Goal: Task Accomplishment & Management: Manage account settings

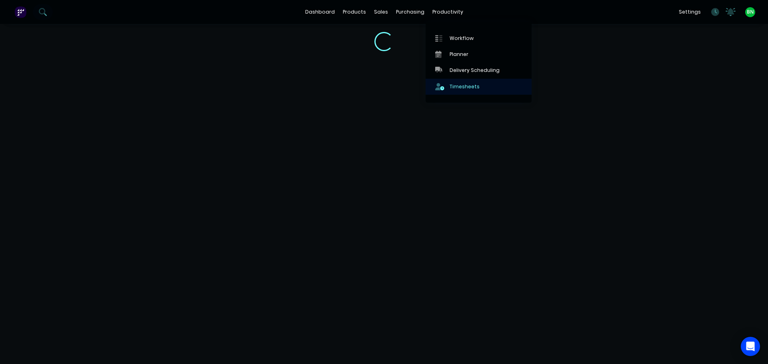
click at [460, 88] on div "Timesheets" at bounding box center [465, 86] width 30 height 7
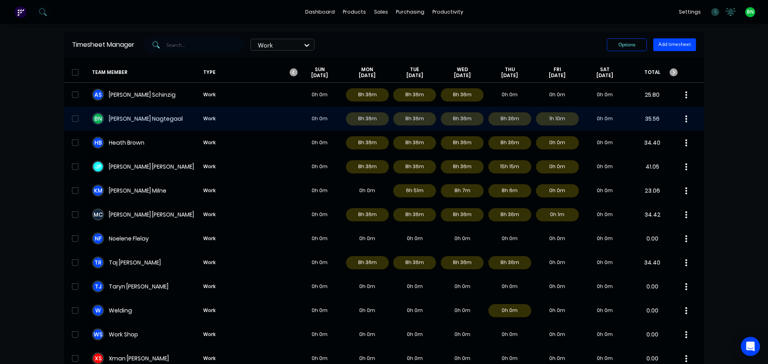
click at [154, 118] on div "B N [PERSON_NAME] Work 0h 0m 8h 36m 8h 36m 8h 36m 8h 36m 1h 10m 0h 0m 35.56" at bounding box center [384, 119] width 640 height 24
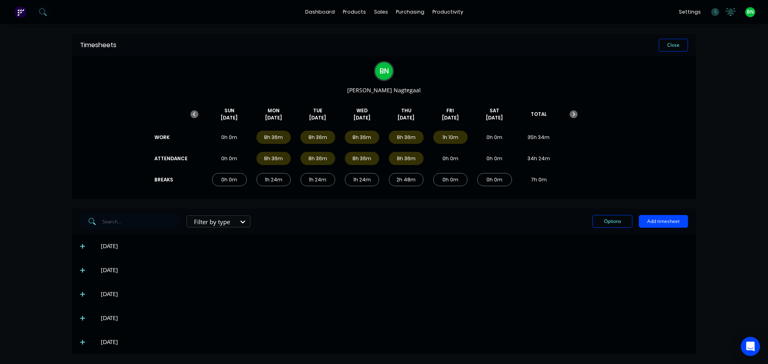
click at [80, 346] on span at bounding box center [84, 342] width 8 height 8
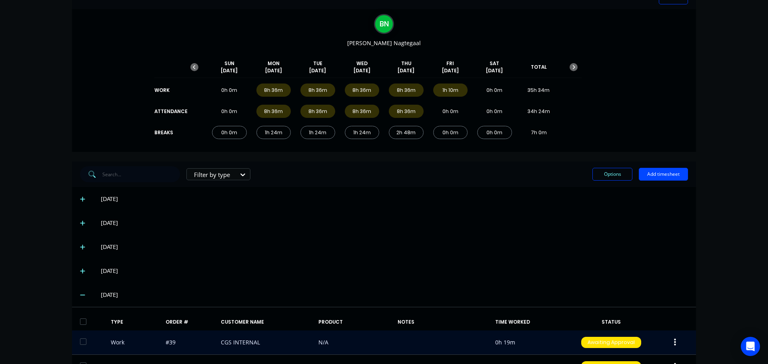
scroll to position [103, 0]
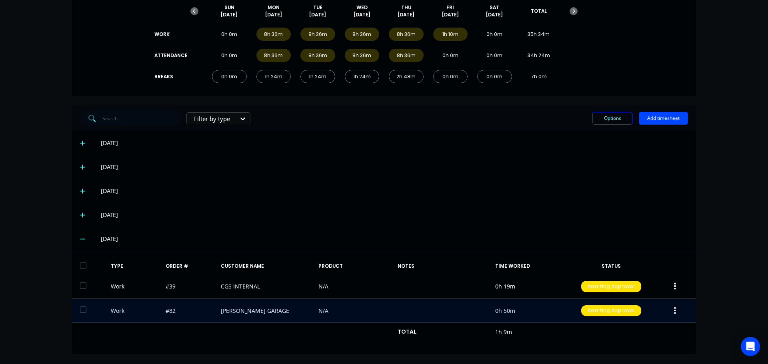
click at [670, 311] on button "button" at bounding box center [675, 311] width 19 height 14
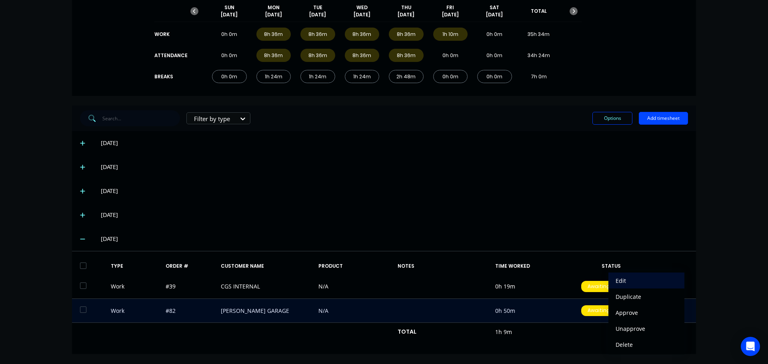
click at [630, 278] on div "Edit" at bounding box center [647, 281] width 62 height 12
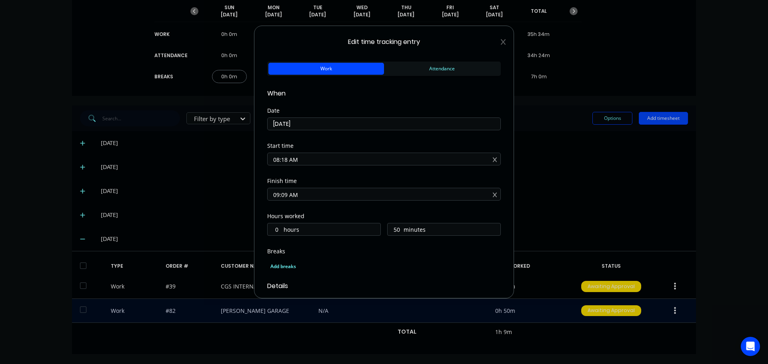
type input "51"
click at [287, 158] on input "08:18 AM" at bounding box center [384, 159] width 233 height 12
type input "08:15 AM"
type input "54"
click at [373, 174] on div "Start time 08:15 AM" at bounding box center [384, 160] width 234 height 35
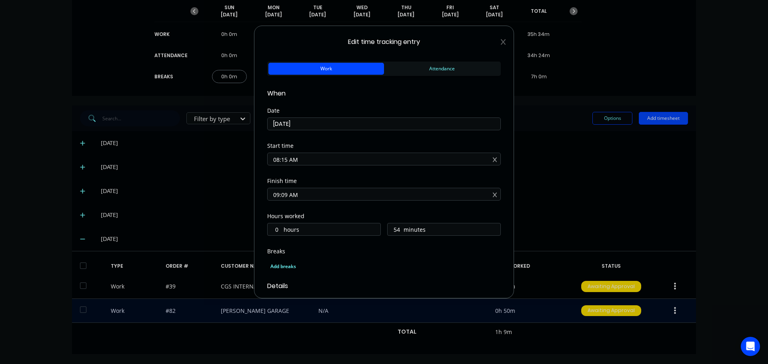
click at [286, 196] on input "09:09 AM" at bounding box center [384, 194] width 233 height 12
type input "09:00 AM"
type input "45"
click at [342, 181] on div "Finish time" at bounding box center [384, 181] width 234 height 6
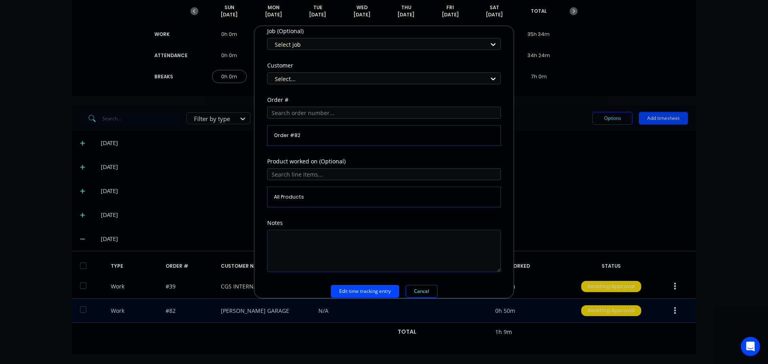
scroll to position [352, 0]
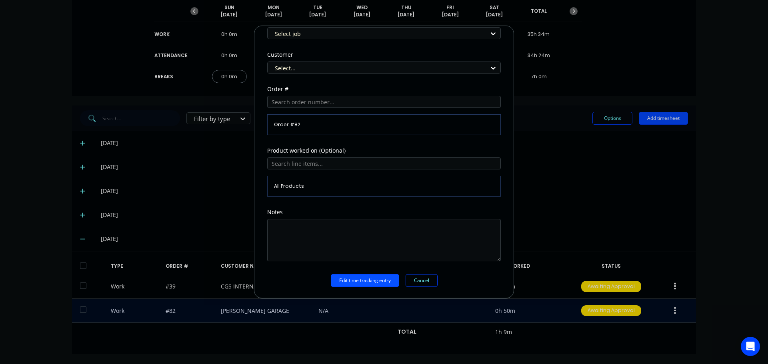
click at [360, 284] on button "Edit time tracking entry" at bounding box center [365, 280] width 68 height 13
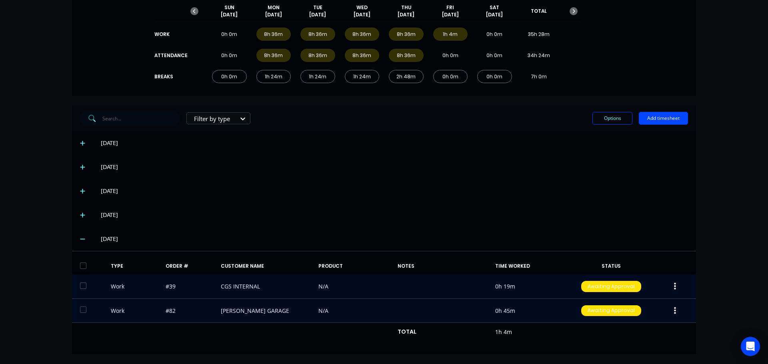
click at [676, 286] on button "button" at bounding box center [675, 287] width 19 height 14
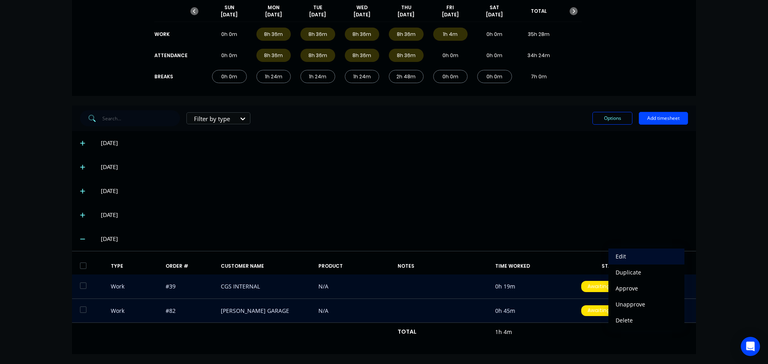
click at [632, 262] on div "Edit" at bounding box center [647, 257] width 62 height 12
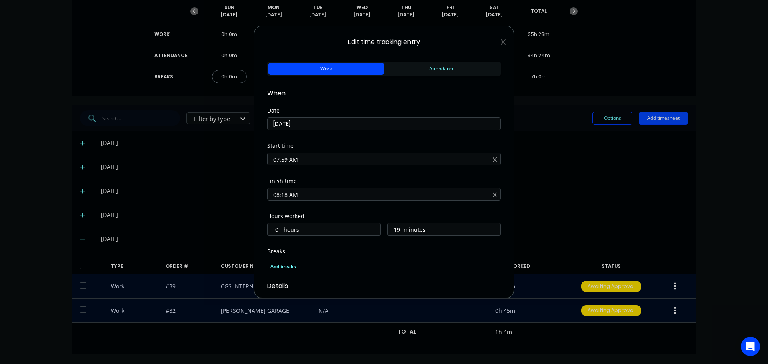
click at [288, 161] on input "07:59 AM" at bounding box center [384, 159] width 233 height 12
type input "07:00 AM"
type input "1"
type input "18"
click at [368, 176] on div "Start time 07:00 AM" at bounding box center [384, 160] width 234 height 35
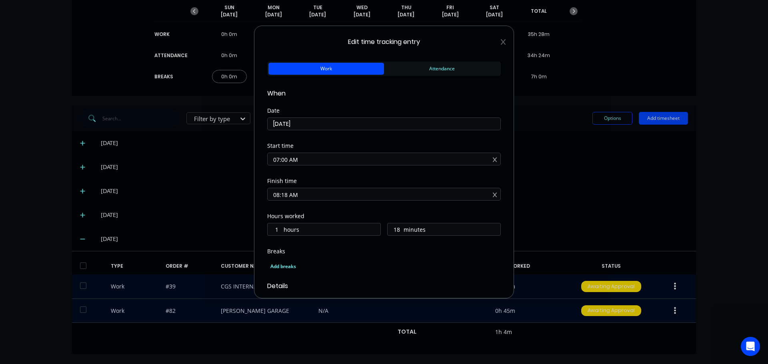
click at [286, 195] on input "08:18 AM" at bounding box center [384, 194] width 233 height 12
type input "08:15 AM"
type input "15"
click at [321, 179] on div "Finish time" at bounding box center [384, 181] width 234 height 6
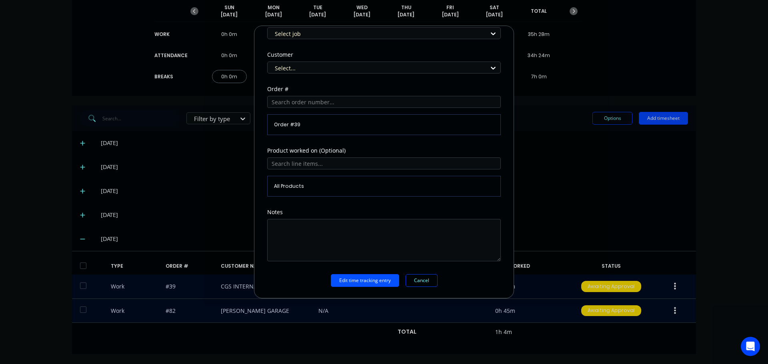
click at [356, 282] on button "Edit time tracking entry" at bounding box center [365, 280] width 68 height 13
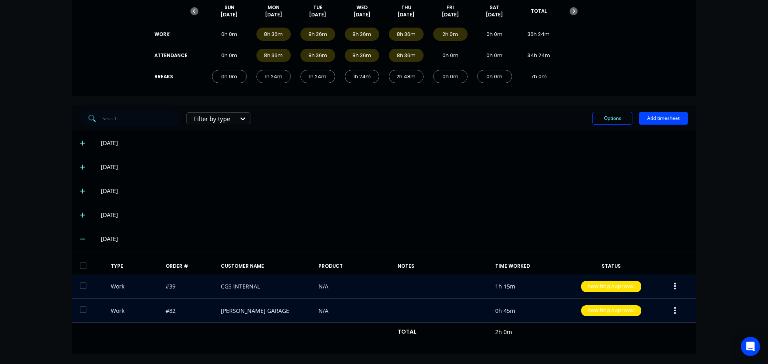
click at [674, 313] on button "button" at bounding box center [675, 311] width 19 height 14
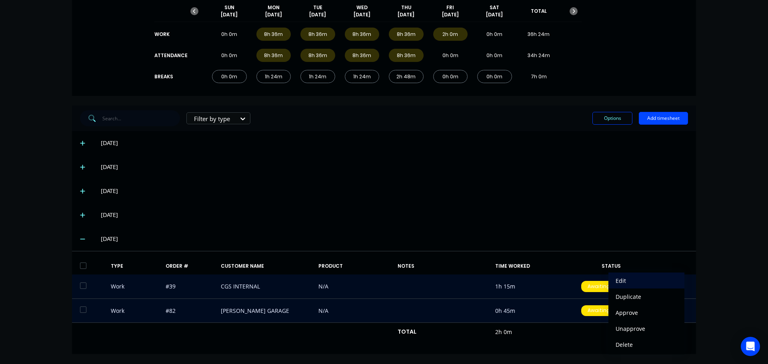
click at [627, 284] on div "Edit" at bounding box center [647, 281] width 62 height 12
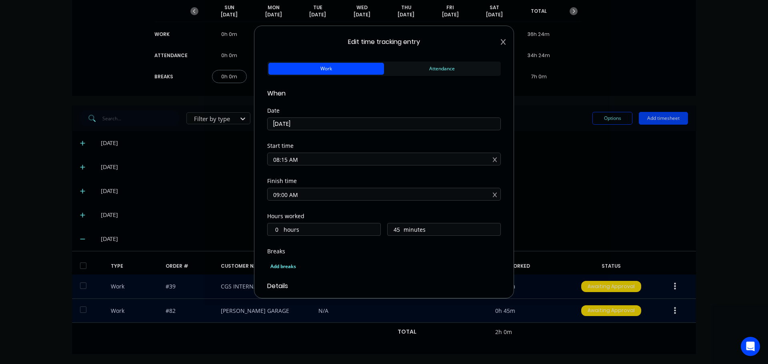
click at [501, 42] on icon at bounding box center [503, 42] width 5 height 6
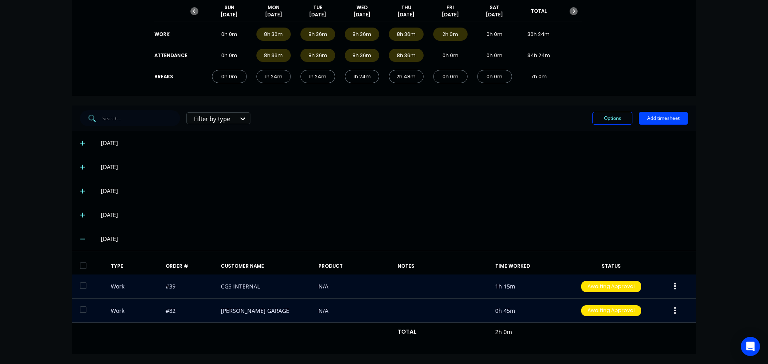
click at [520, 184] on div "[DATE]" at bounding box center [384, 191] width 624 height 24
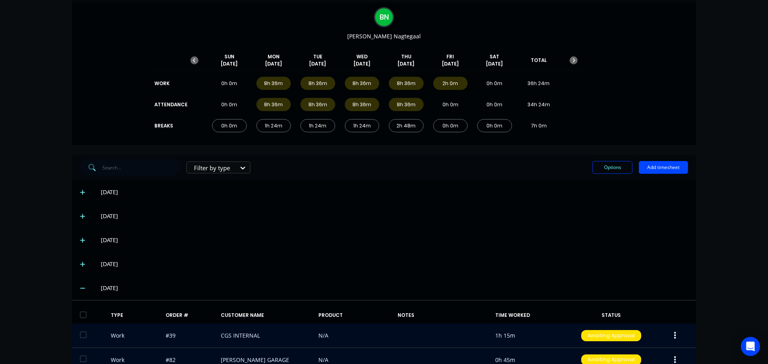
scroll to position [0, 0]
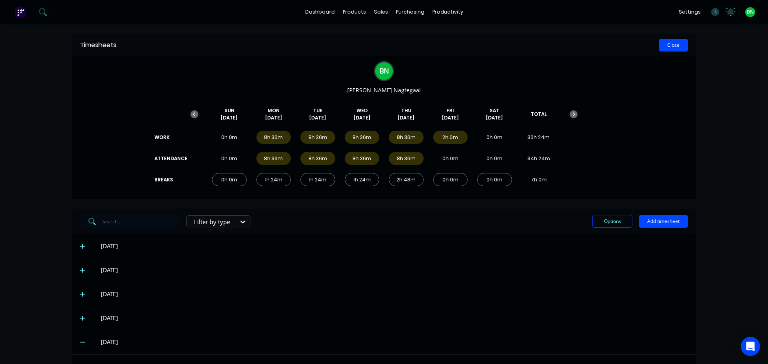
click at [679, 44] on button "Close" at bounding box center [673, 45] width 29 height 13
